Goal: Information Seeking & Learning: Check status

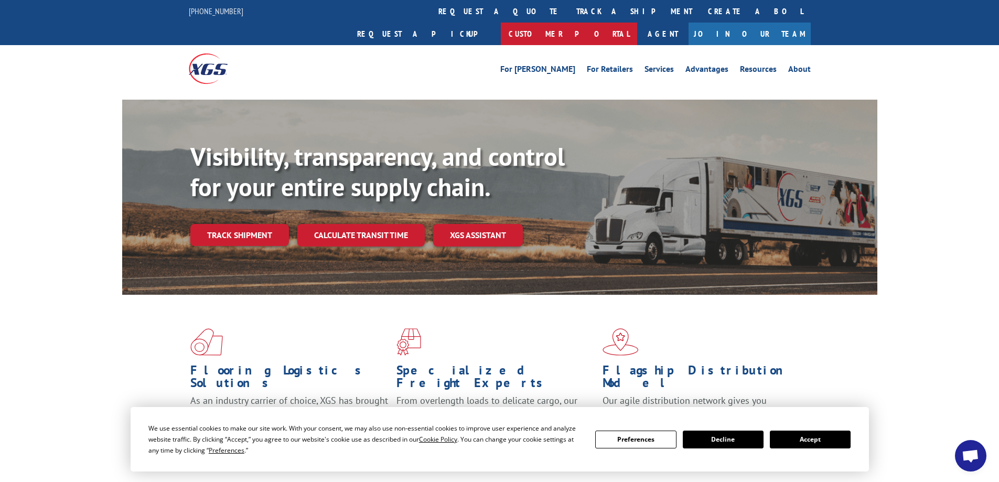
click at [637, 23] on link "Customer Portal" at bounding box center [569, 34] width 136 height 23
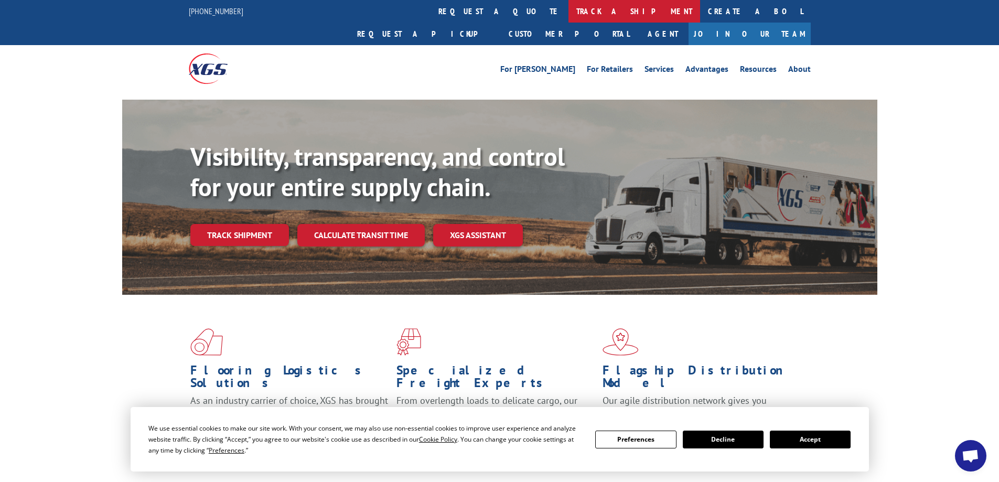
click at [568, 10] on link "track a shipment" at bounding box center [634, 11] width 132 height 23
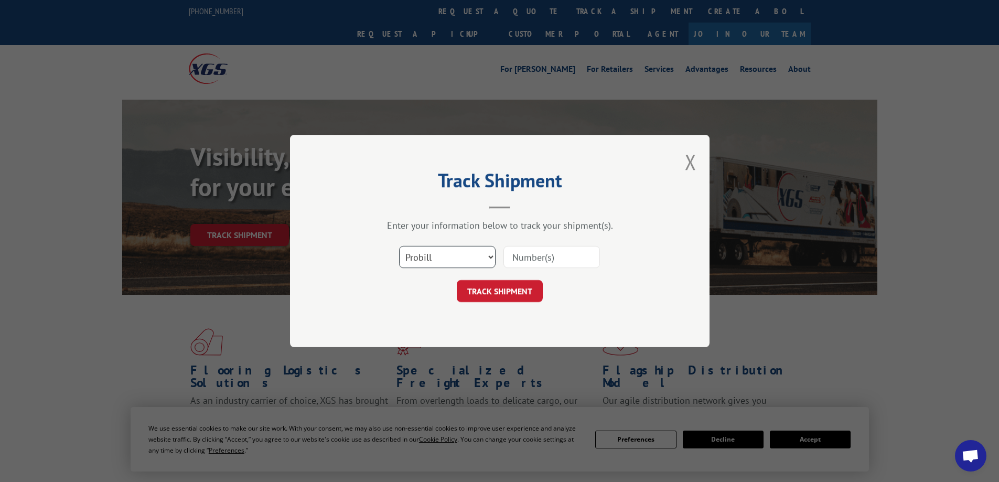
click at [466, 255] on select "Select category... Probill BOL PO" at bounding box center [447, 257] width 96 height 22
click at [399, 246] on select "Select category... Probill BOL PO" at bounding box center [447, 257] width 96 height 22
click at [468, 254] on select "Select category... Probill BOL PO" at bounding box center [447, 257] width 96 height 22
select select "bol"
click at [399, 246] on select "Select category... Probill BOL PO" at bounding box center [447, 257] width 96 height 22
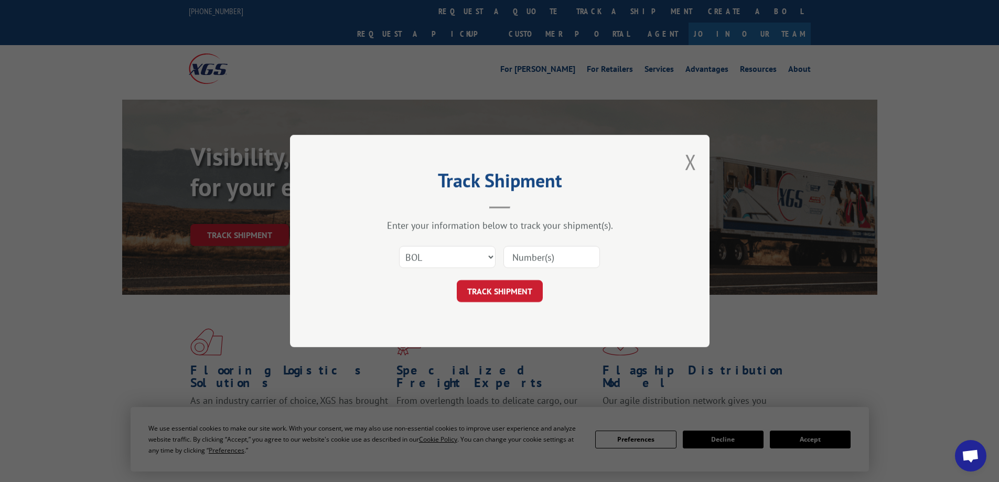
click at [532, 255] on input at bounding box center [551, 257] width 96 height 22
paste input "17546129"
type input "17546129"
click at [507, 296] on button "TRACK SHIPMENT" at bounding box center [500, 291] width 86 height 22
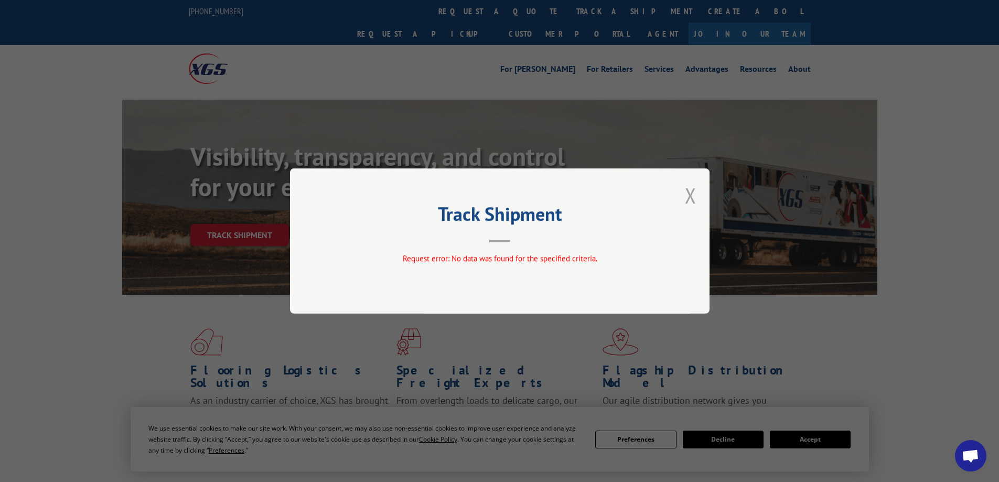
click at [688, 195] on button "Close modal" at bounding box center [691, 195] width 12 height 28
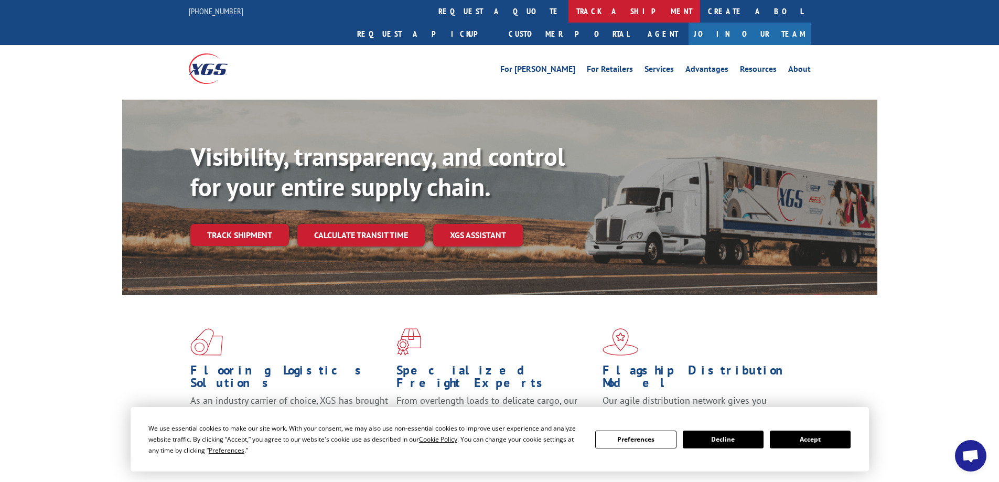
click at [568, 9] on link "track a shipment" at bounding box center [634, 11] width 132 height 23
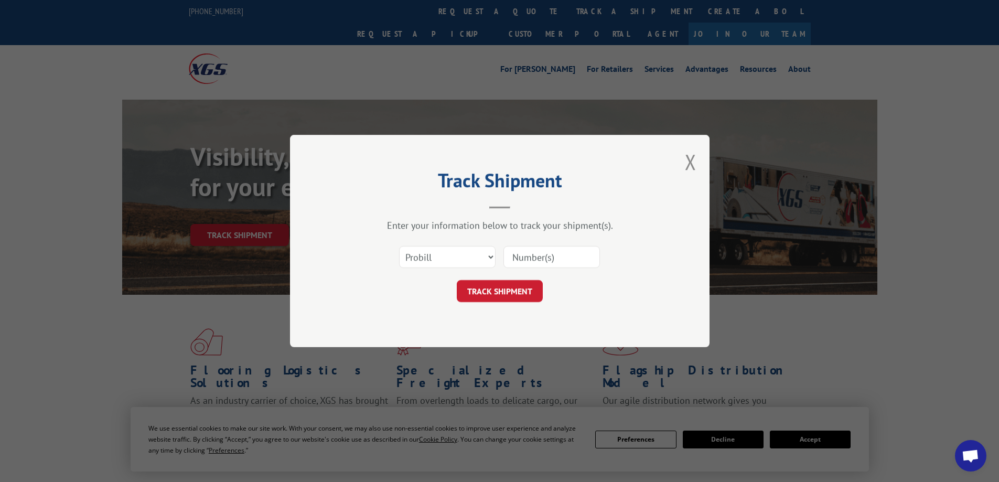
click at [569, 256] on input at bounding box center [551, 257] width 96 height 22
paste input "17546129"
type input "17546129"
click at [510, 283] on button "TRACK SHIPMENT" at bounding box center [500, 291] width 86 height 22
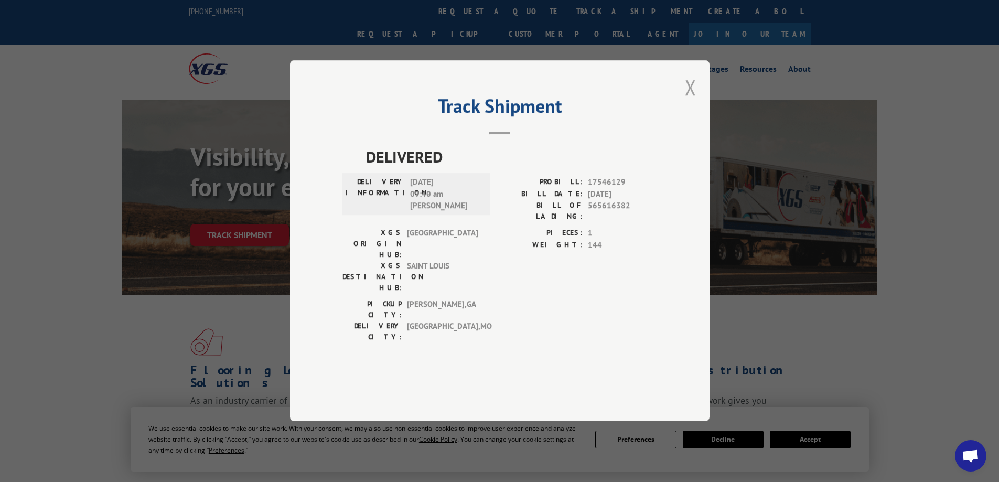
click at [688, 101] on button "Close modal" at bounding box center [691, 87] width 12 height 28
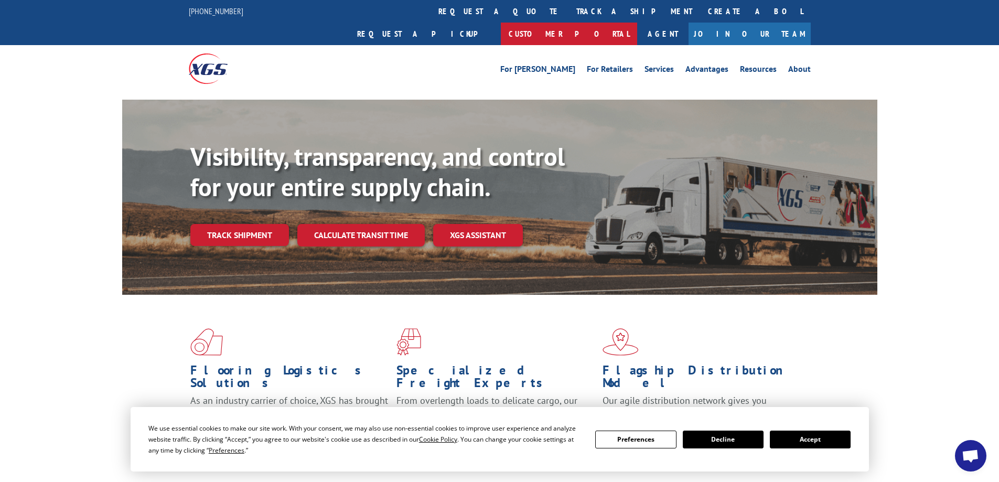
click at [637, 23] on link "Customer Portal" at bounding box center [569, 34] width 136 height 23
